Goal: Use online tool/utility: Utilize a website feature to perform a specific function

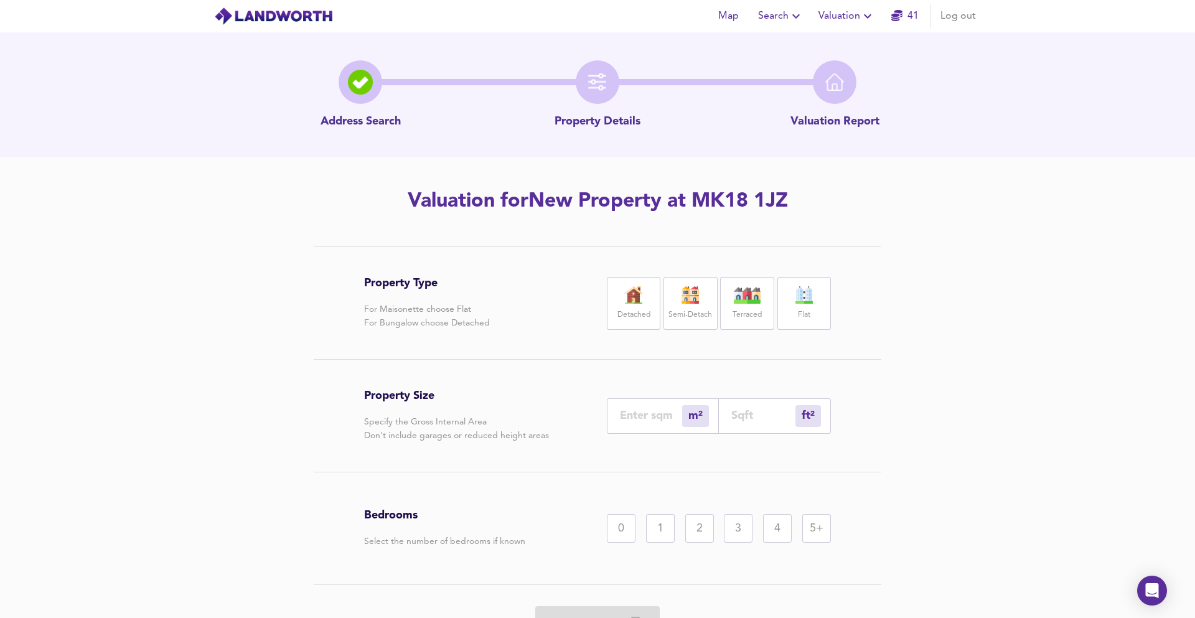
scroll to position [67, 0]
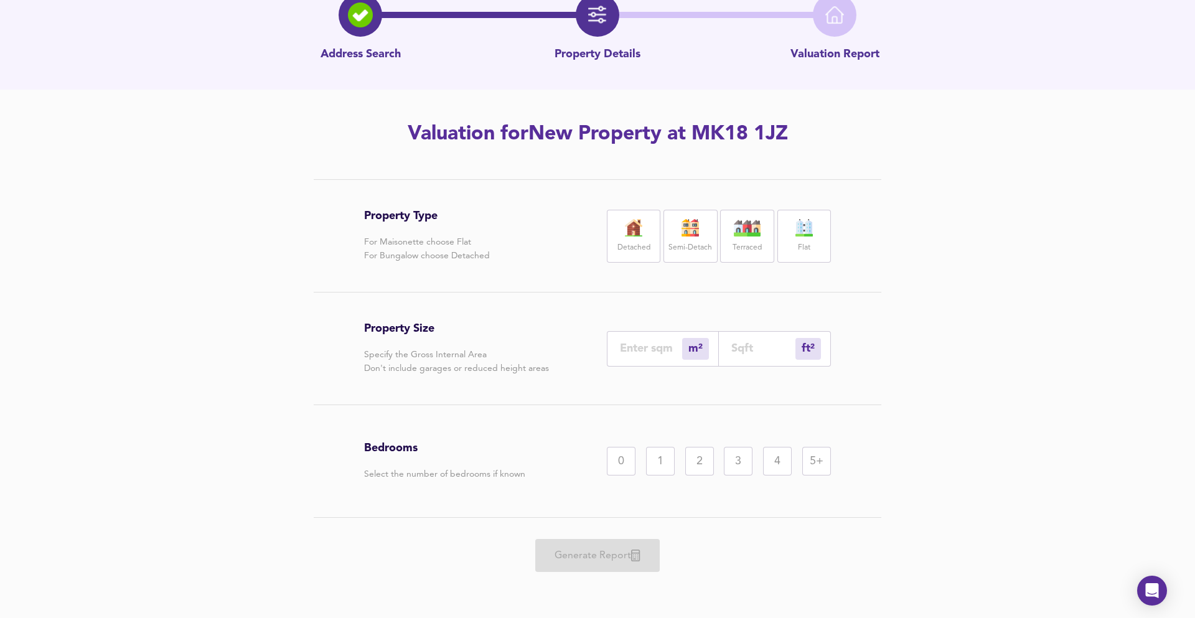
click at [745, 356] on div "ft² sqft" at bounding box center [775, 348] width 112 height 35
click at [751, 352] on input "number" at bounding box center [764, 348] width 64 height 13
type input "1"
type input "9"
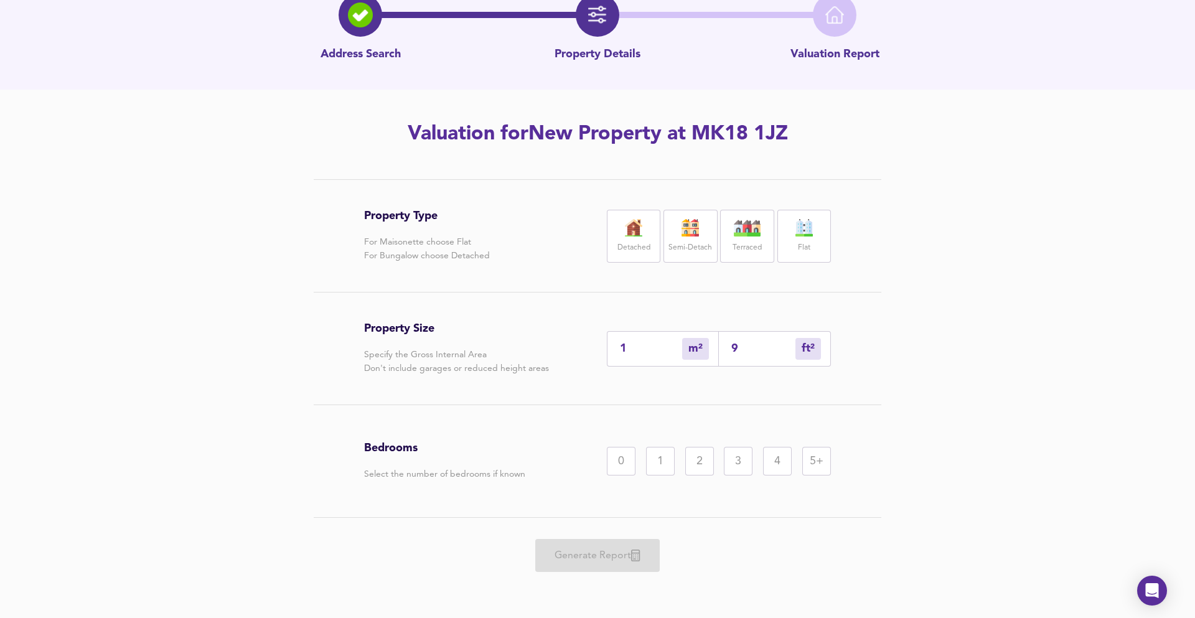
type input "99"
type input "92"
type input "995"
drag, startPoint x: 649, startPoint y: 232, endPoint x: 640, endPoint y: 413, distance: 180.8
click at [649, 232] on img at bounding box center [633, 227] width 31 height 17
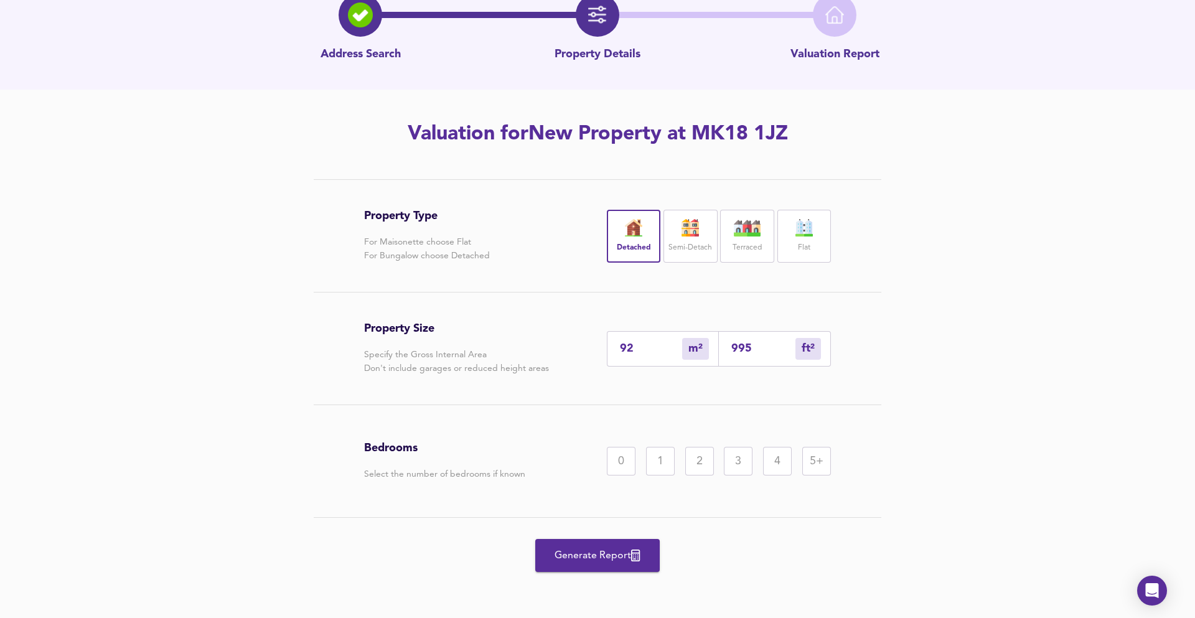
click at [730, 455] on div "3" at bounding box center [738, 461] width 29 height 29
click at [620, 540] on button "Generate Report" at bounding box center [597, 555] width 125 height 33
